Goal: Find specific page/section: Locate a particular part of the current website

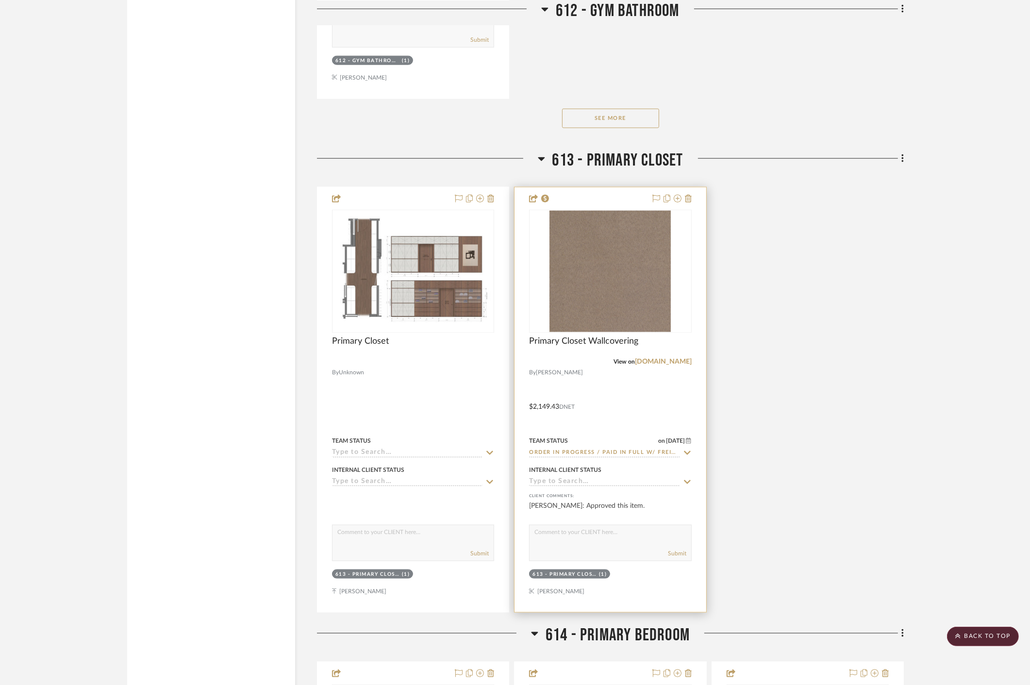
click at [637, 396] on div at bounding box center [610, 399] width 191 height 425
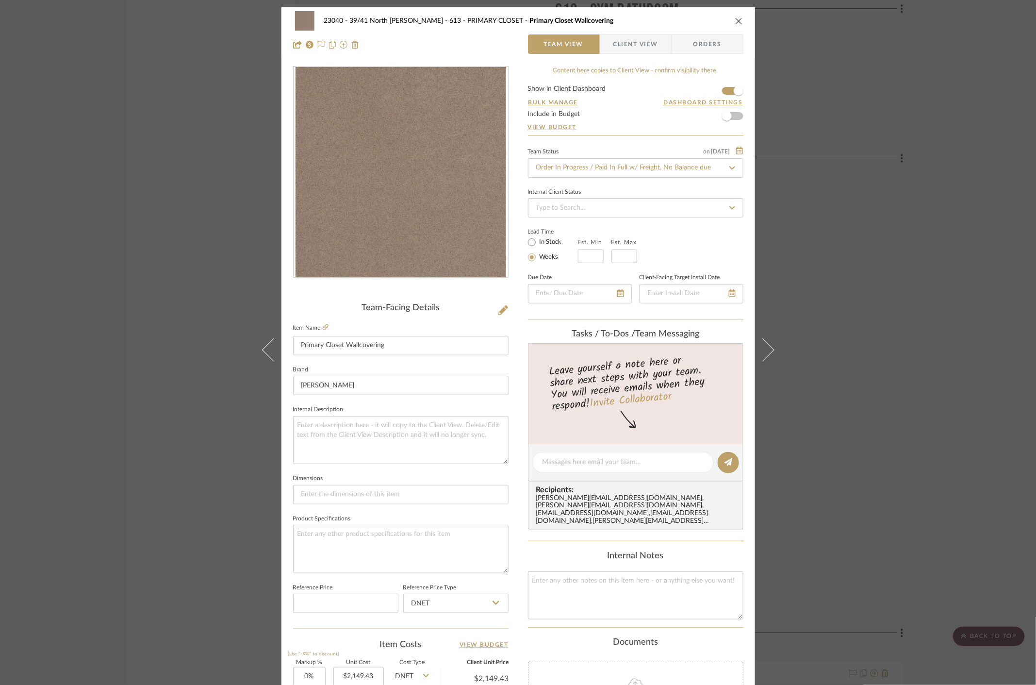
click at [904, 354] on div "23040 - 39/41 North [PERSON_NAME] 613 - PRIMARY CLOSET Primary Closet Wallcover…" at bounding box center [518, 342] width 1036 height 685
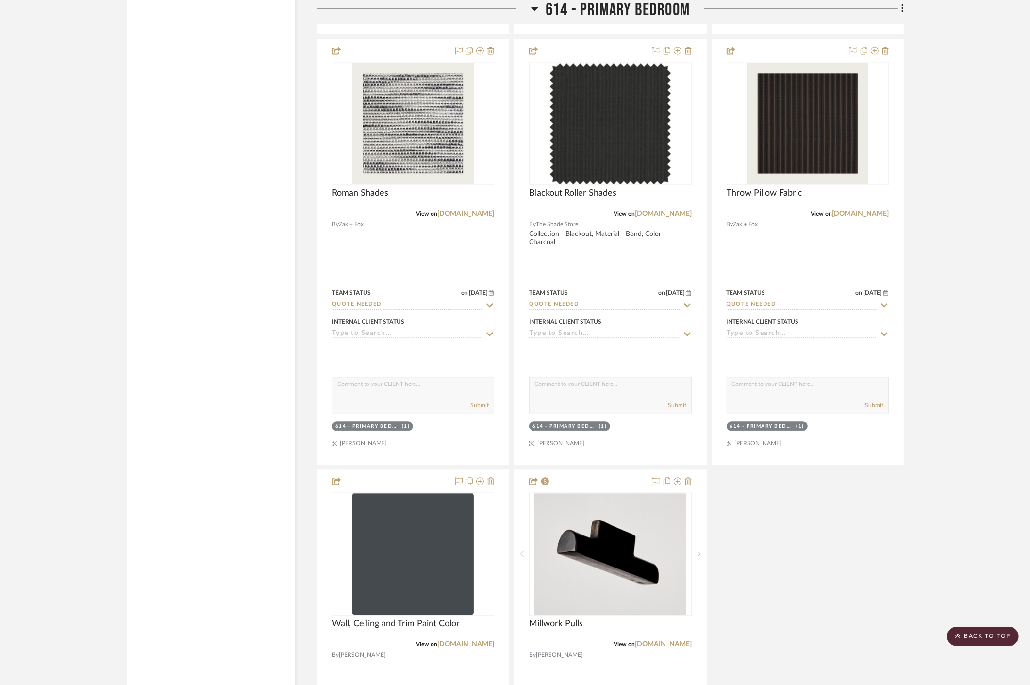
scroll to position [7173, 0]
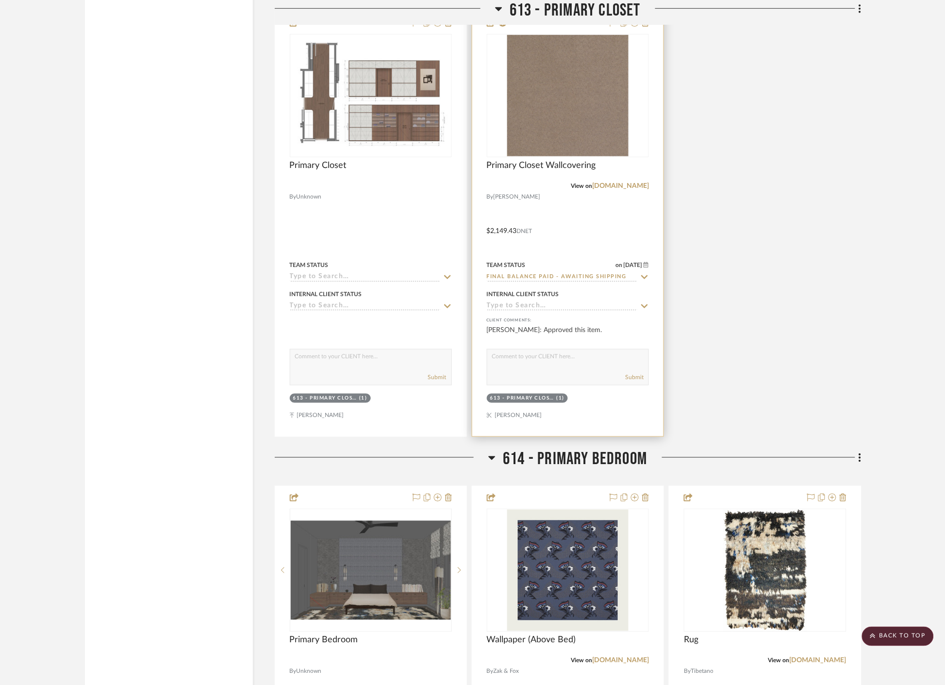
scroll to position [6326, 0]
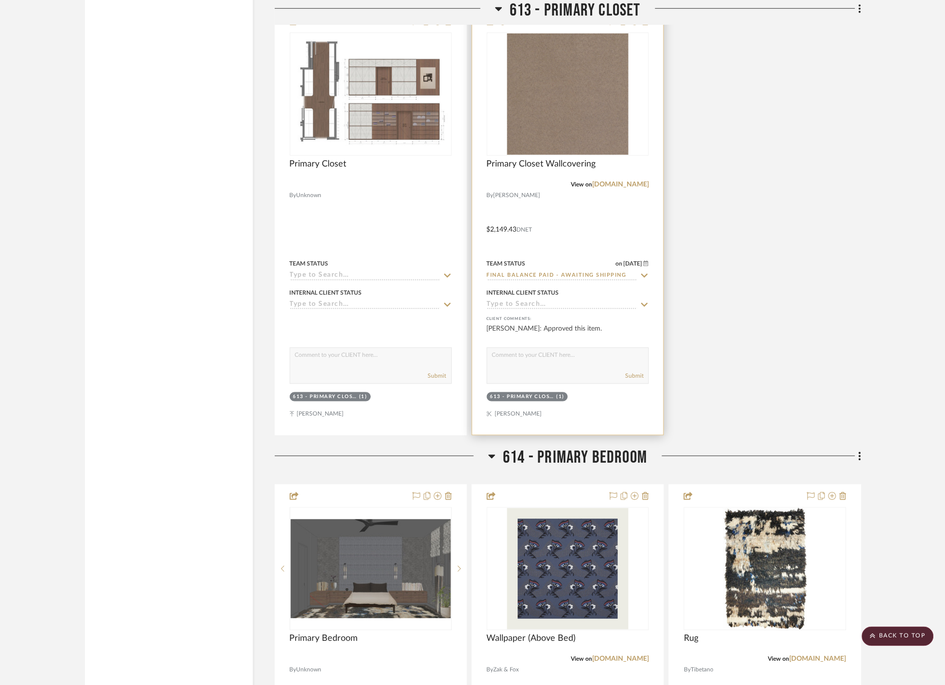
click at [561, 321] on div at bounding box center [567, 222] width 191 height 425
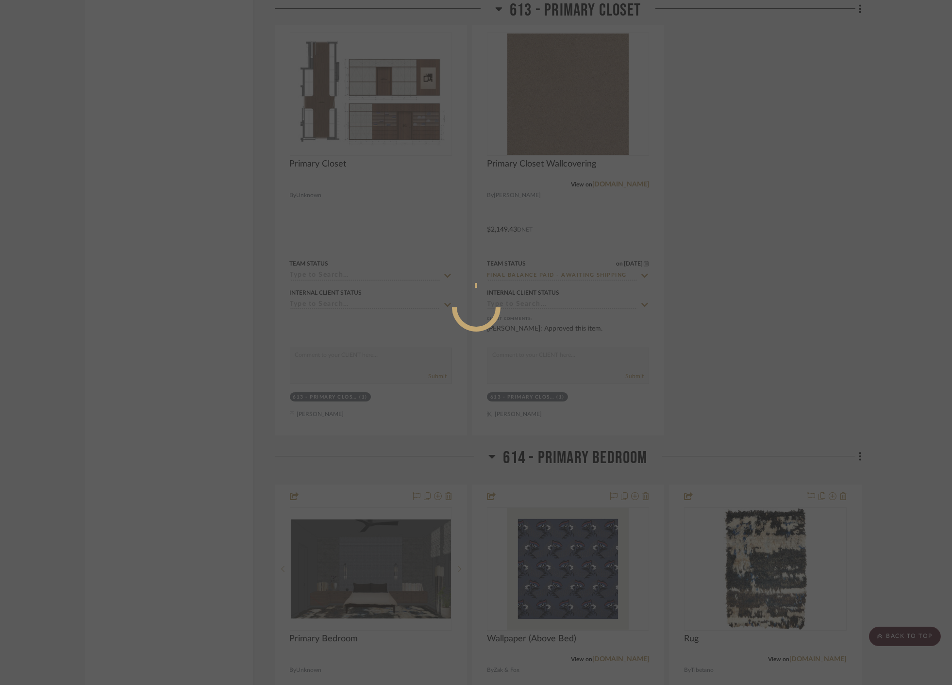
scroll to position [50, 0]
